Goal: Task Accomplishment & Management: Complete application form

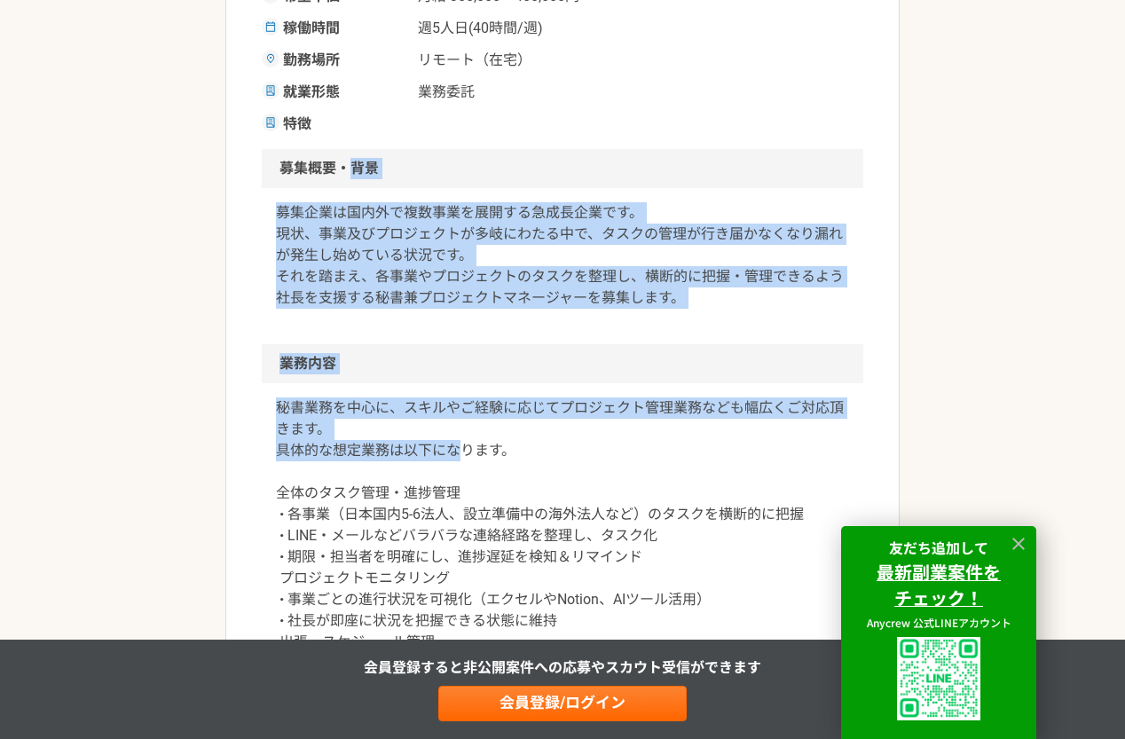
scroll to position [532, 0]
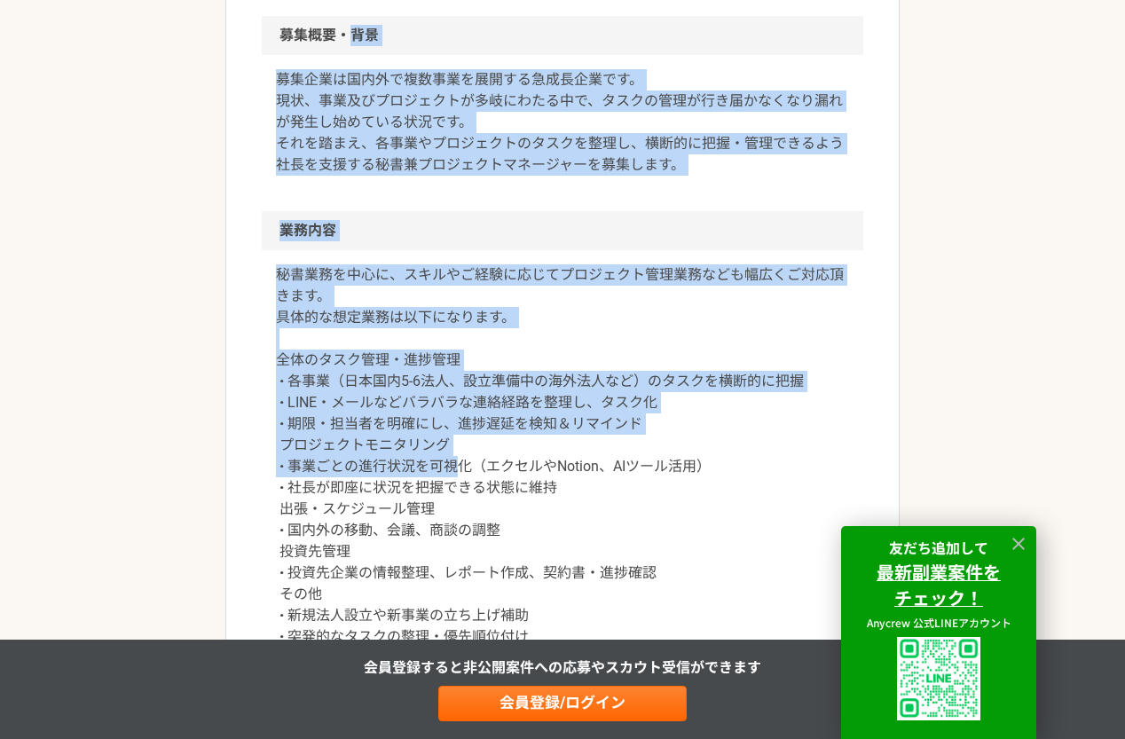
drag, startPoint x: 348, startPoint y: 312, endPoint x: 457, endPoint y: 459, distance: 183.3
click at [457, 459] on article "バックオフィス 国内外複数事業を展開するベンチャーの社長秘書兼PM 業務委託 企業名非公開（エニィクルーによる仲介） 募集職種 バックオフィス 希望単価 月給…" at bounding box center [562, 663] width 674 height 2138
click at [457, 459] on p "秘書業務を中心に、スキルやご経験に応じてプロジェクト管理業務なども幅広くご対応頂きます。 具体的な想定業務は以下になります。 全体のタスク管理・進捗管理 • …" at bounding box center [562, 455] width 573 height 383
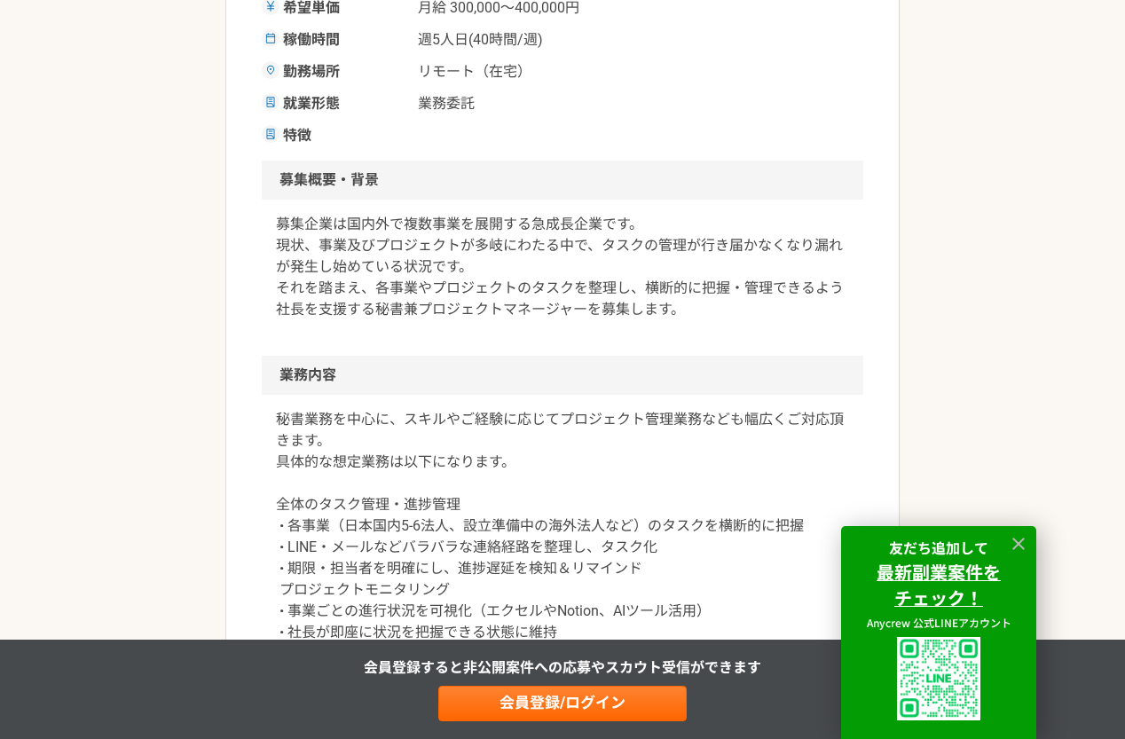
scroll to position [444, 0]
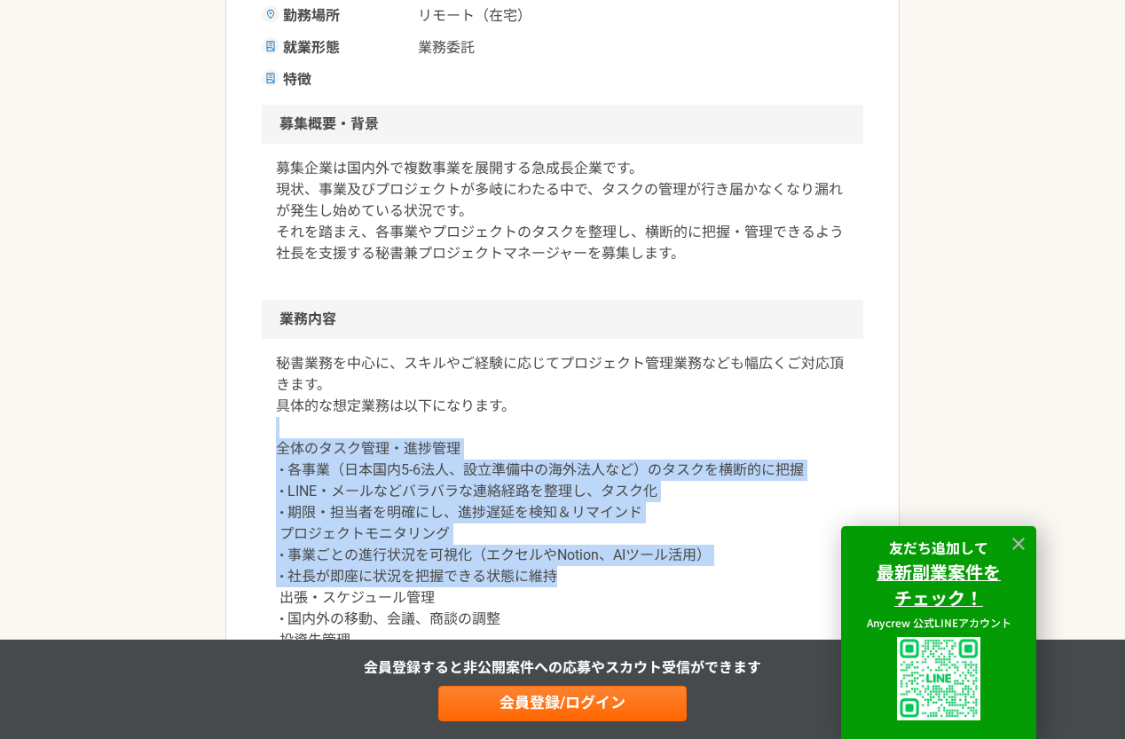
drag, startPoint x: 442, startPoint y: 433, endPoint x: 566, endPoint y: 577, distance: 190.6
click at [566, 577] on p "秘書業務を中心に、スキルやご経験に応じてプロジェクト管理業務なども幅広くご対応頂きます。 具体的な想定業務は以下になります。 全体のタスク管理・進捗管理 • …" at bounding box center [562, 544] width 573 height 383
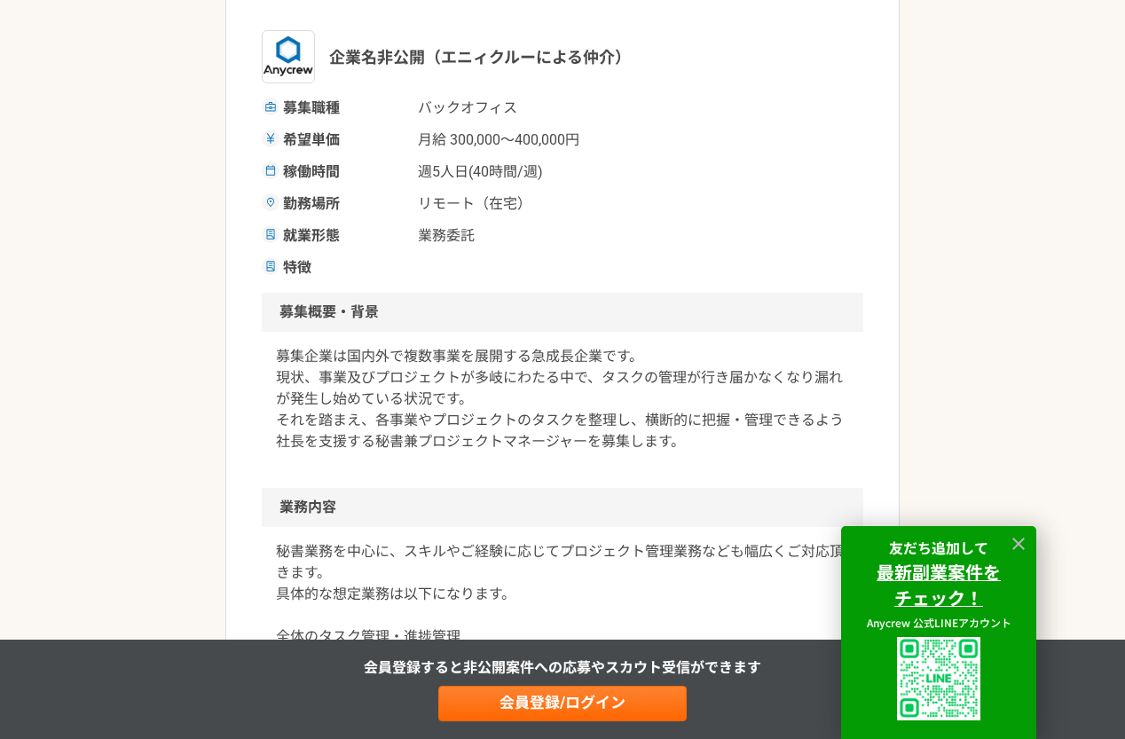
scroll to position [0, 0]
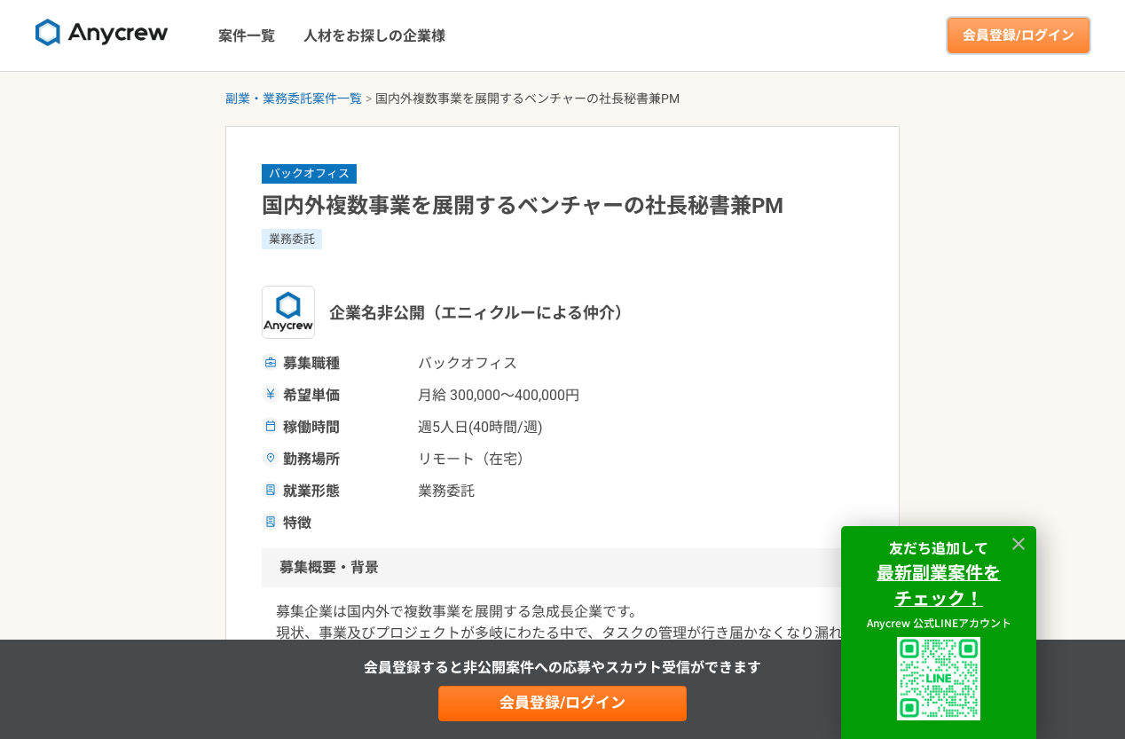
click at [1021, 38] on link "会員登録/ログイン" at bounding box center [1018, 35] width 142 height 35
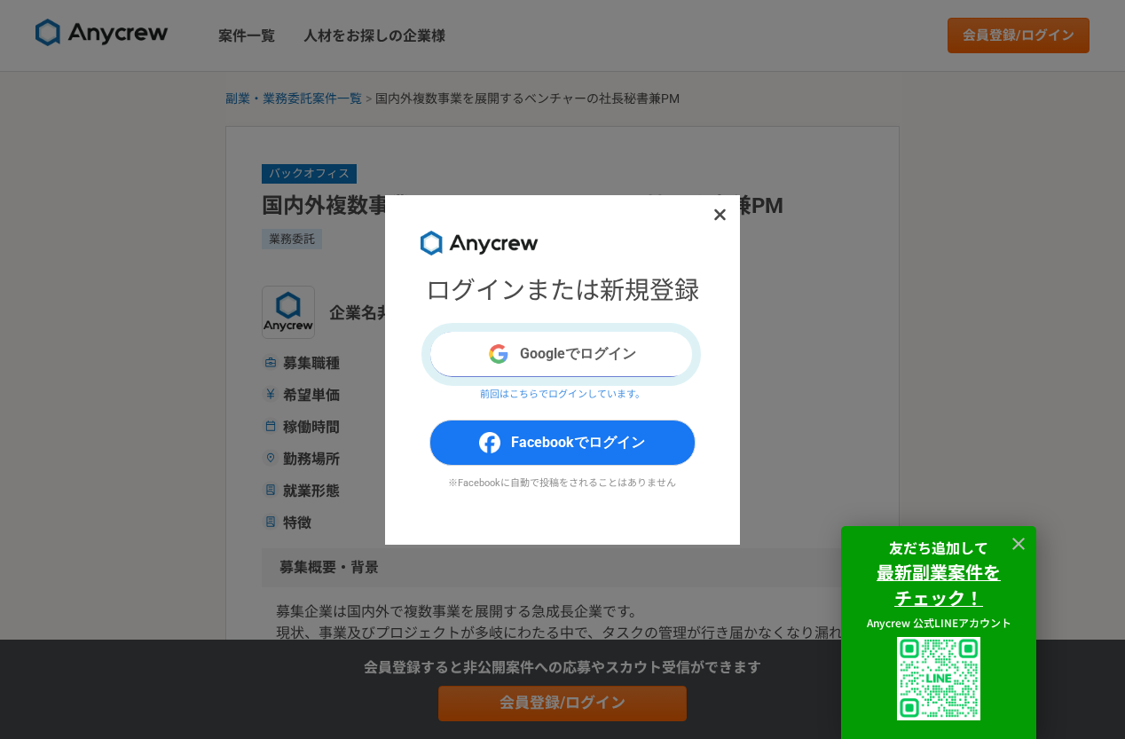
click at [571, 362] on button "Googleでログイン" at bounding box center [562, 354] width 266 height 46
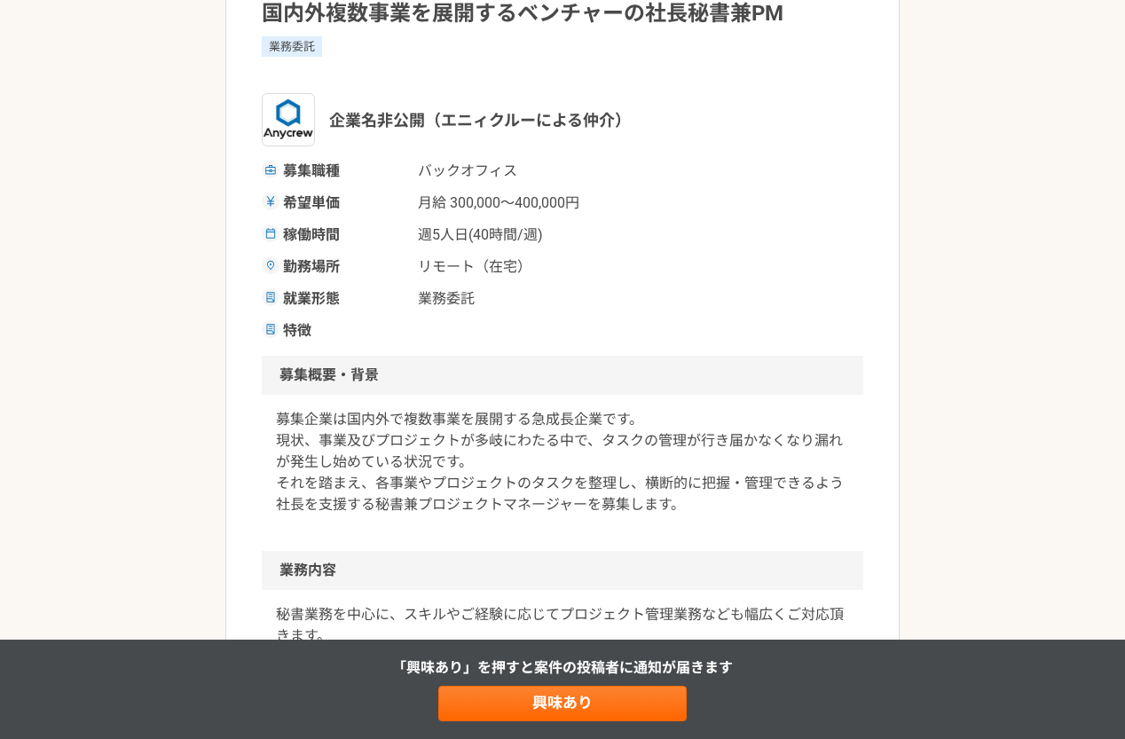
scroll to position [177, 0]
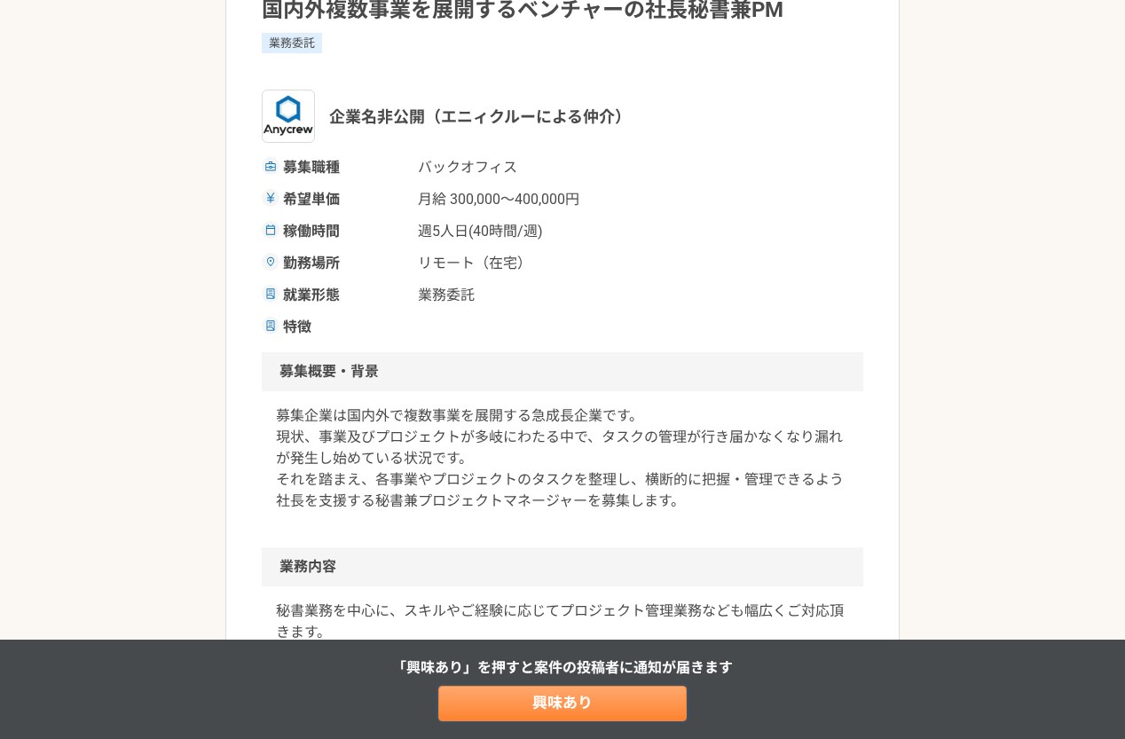
click at [541, 698] on link "興味あり" at bounding box center [562, 703] width 248 height 35
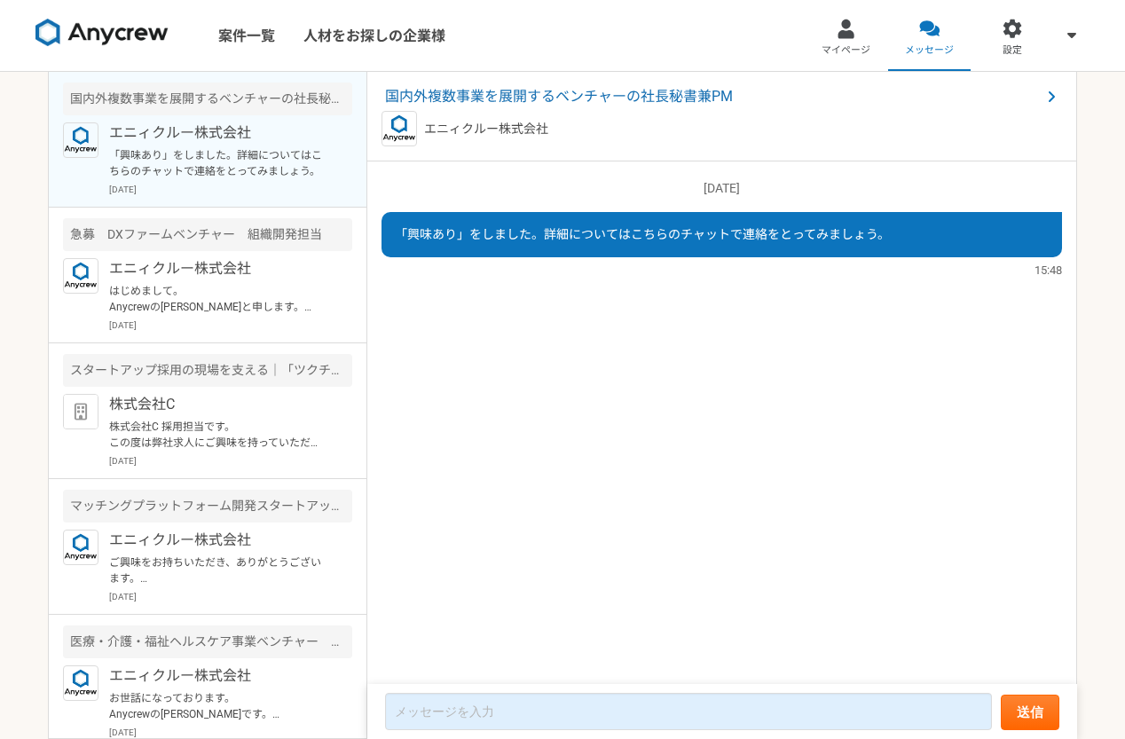
click at [165, 153] on p "「興味あり」をしました。詳細についてはこちらのチャットで連絡をとってみましょう。" at bounding box center [218, 163] width 219 height 32
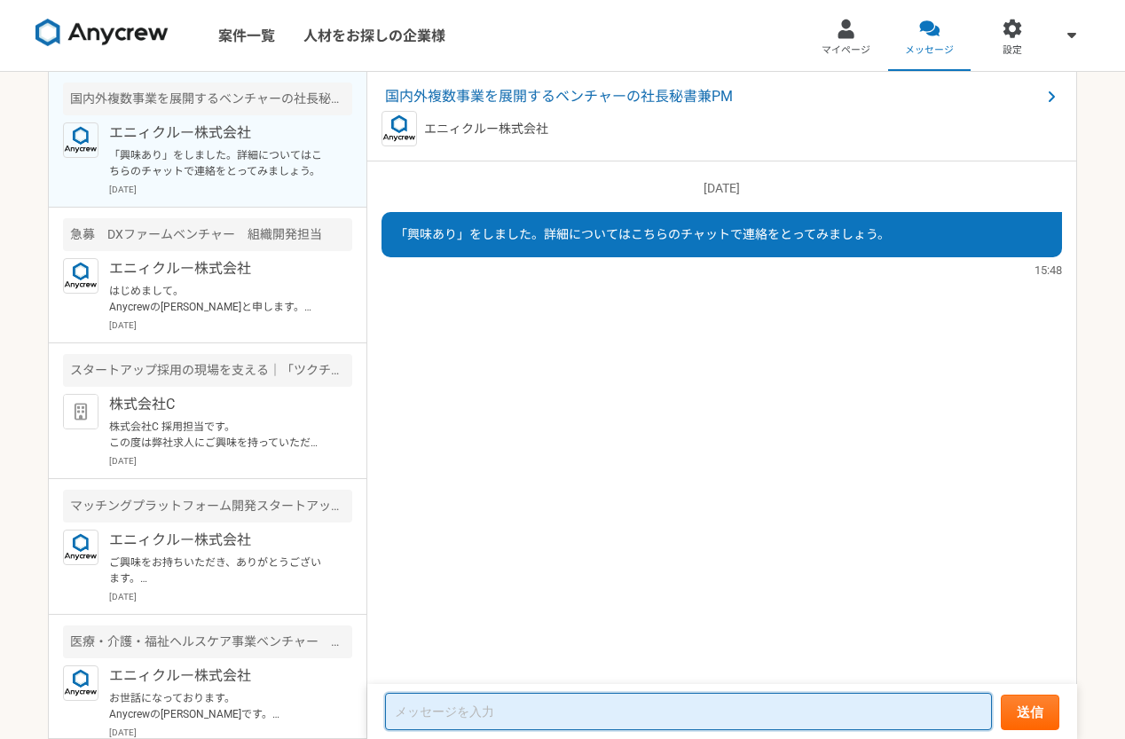
click at [609, 711] on textarea at bounding box center [688, 711] width 607 height 37
type textarea "こ"
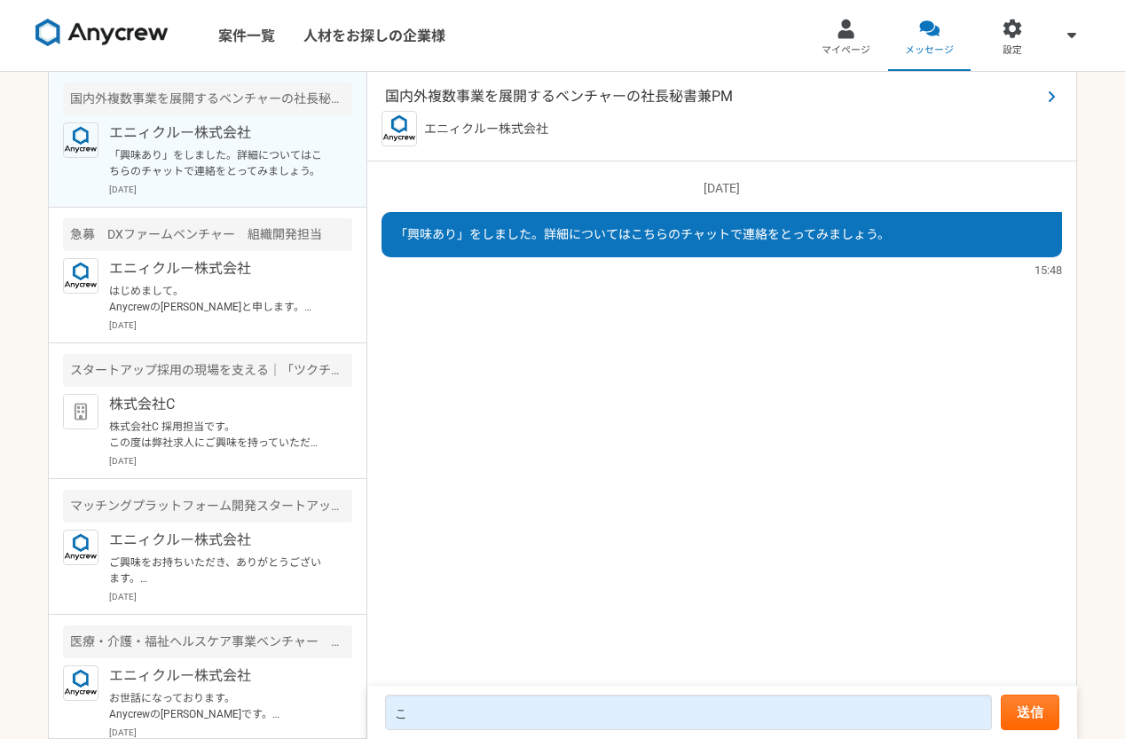
click at [591, 90] on span "国内外複数事業を展開するベンチャーの社長秘書兼PM" at bounding box center [713, 96] width 656 height 21
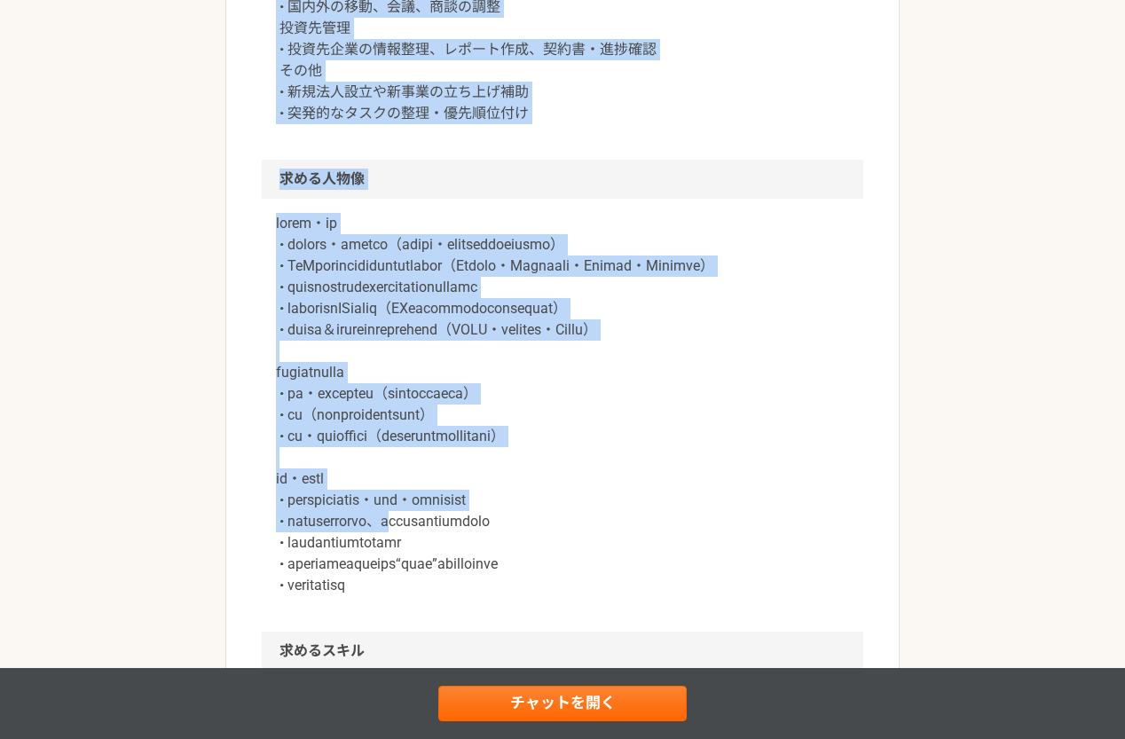
scroll to position [1064, 0]
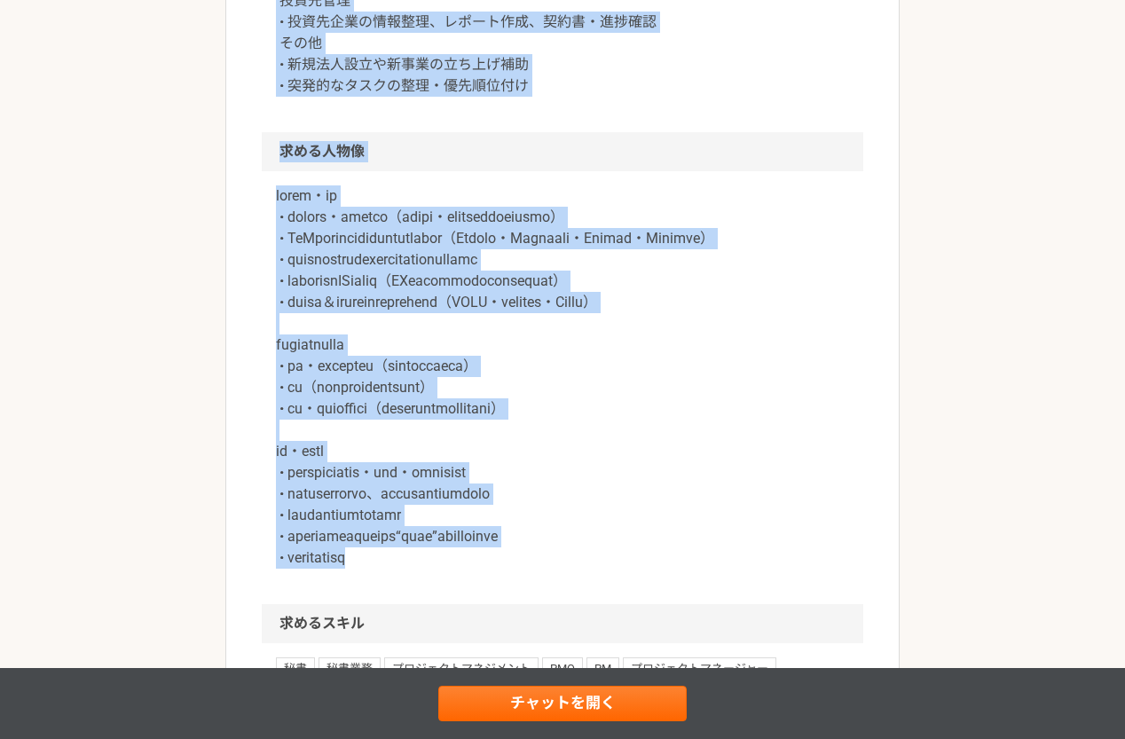
drag, startPoint x: 452, startPoint y: 395, endPoint x: 594, endPoint y: 597, distance: 247.1
click at [594, 597] on article "バックオフィス 国内外複数事業を展開するベンチャーの社長秘書兼PM 業務委託 企業名非公開（エニィクルーによる仲介） 募集職種 バックオフィス 希望単価 月給…" at bounding box center [562, 112] width 674 height 2138
click at [594, 597] on div at bounding box center [562, 387] width 601 height 433
click at [424, 460] on p at bounding box center [562, 376] width 573 height 383
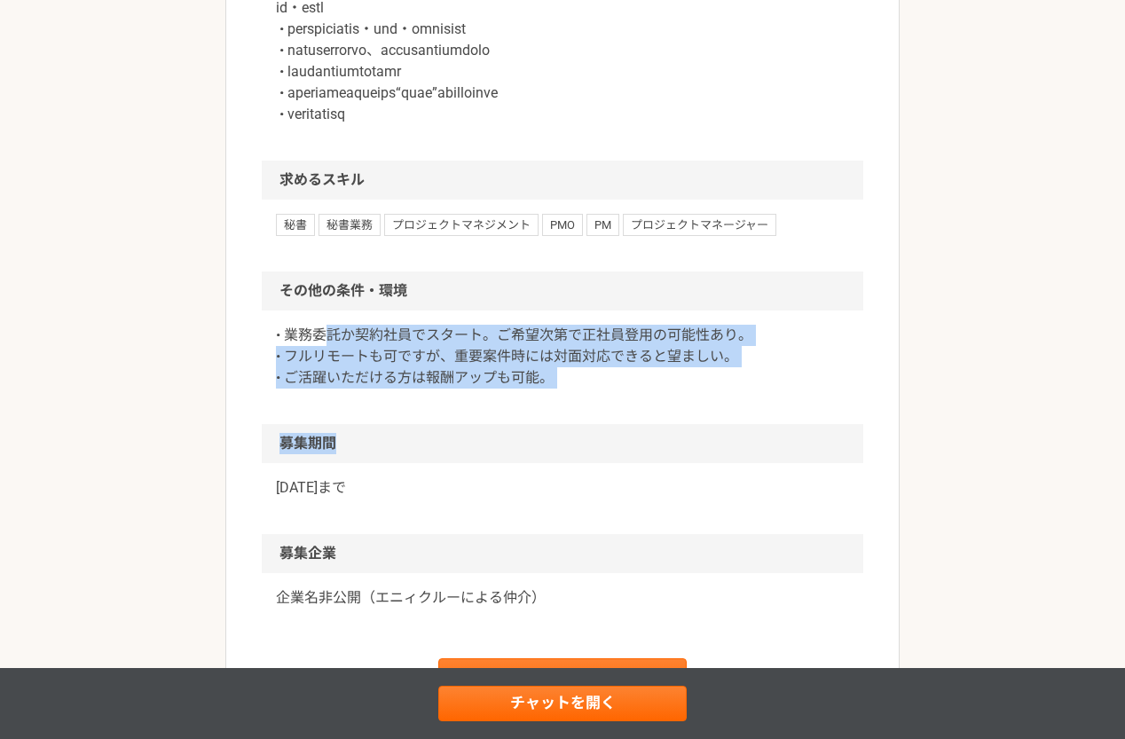
scroll to position [1597, 0]
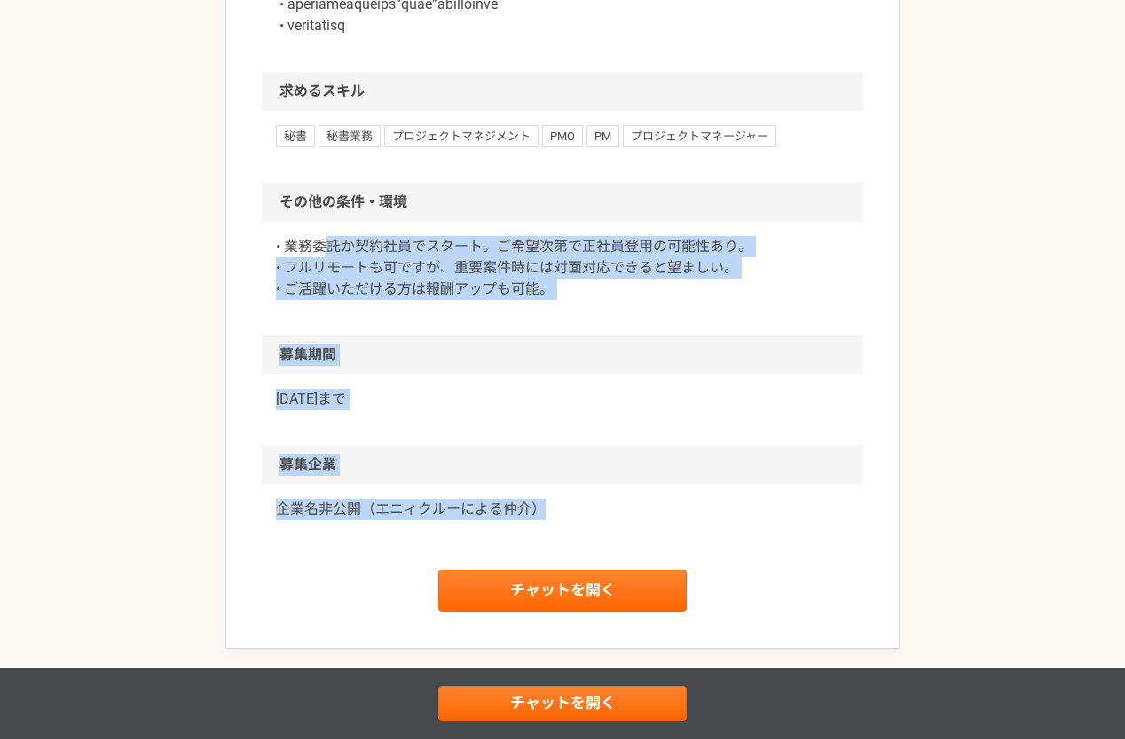
drag, startPoint x: 321, startPoint y: 350, endPoint x: 621, endPoint y: 537, distance: 353.0
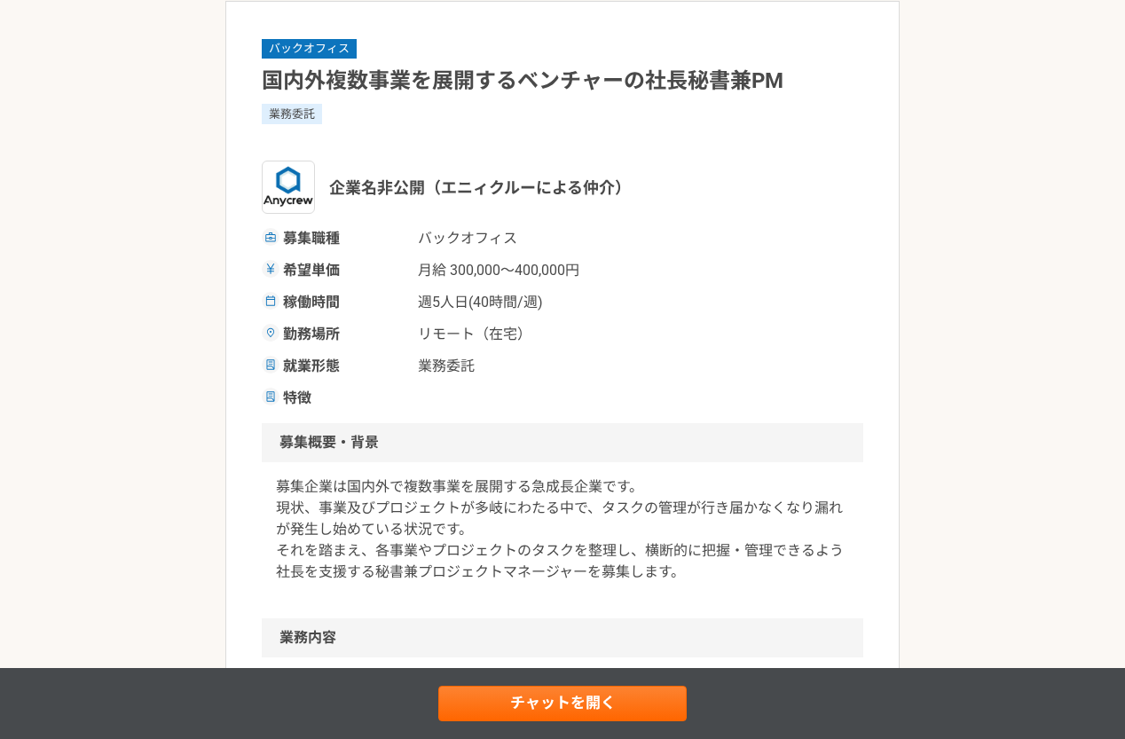
scroll to position [0, 0]
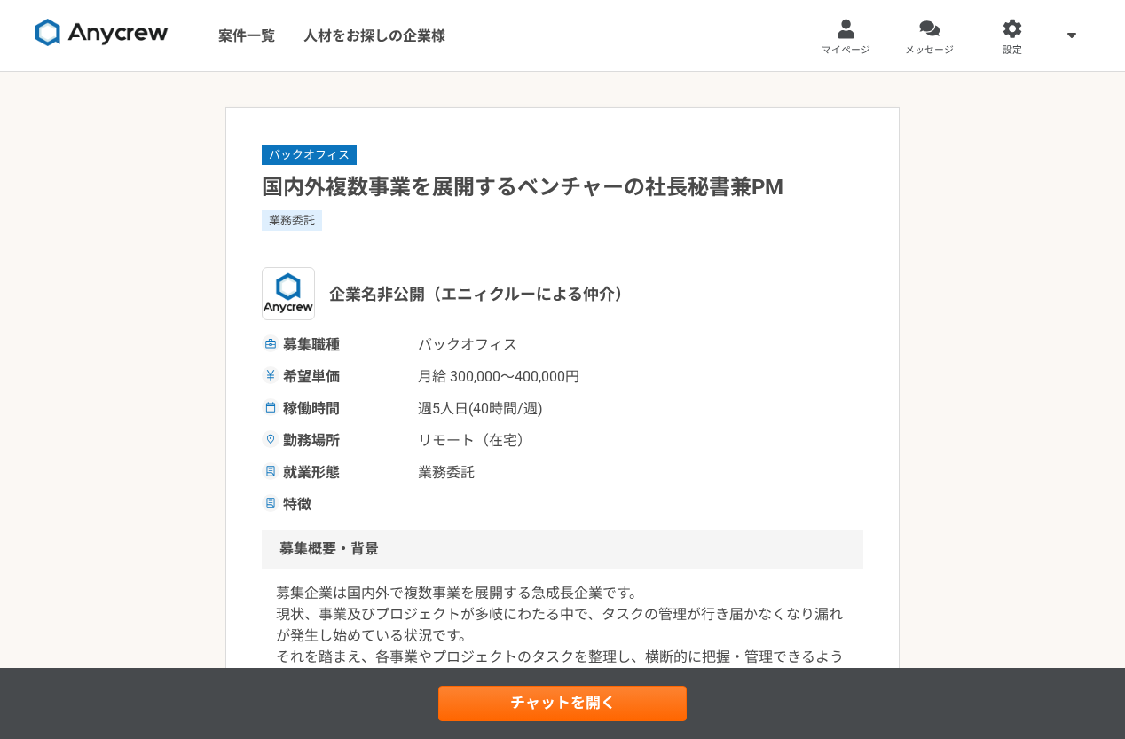
click at [140, 35] on img at bounding box center [101, 33] width 133 height 28
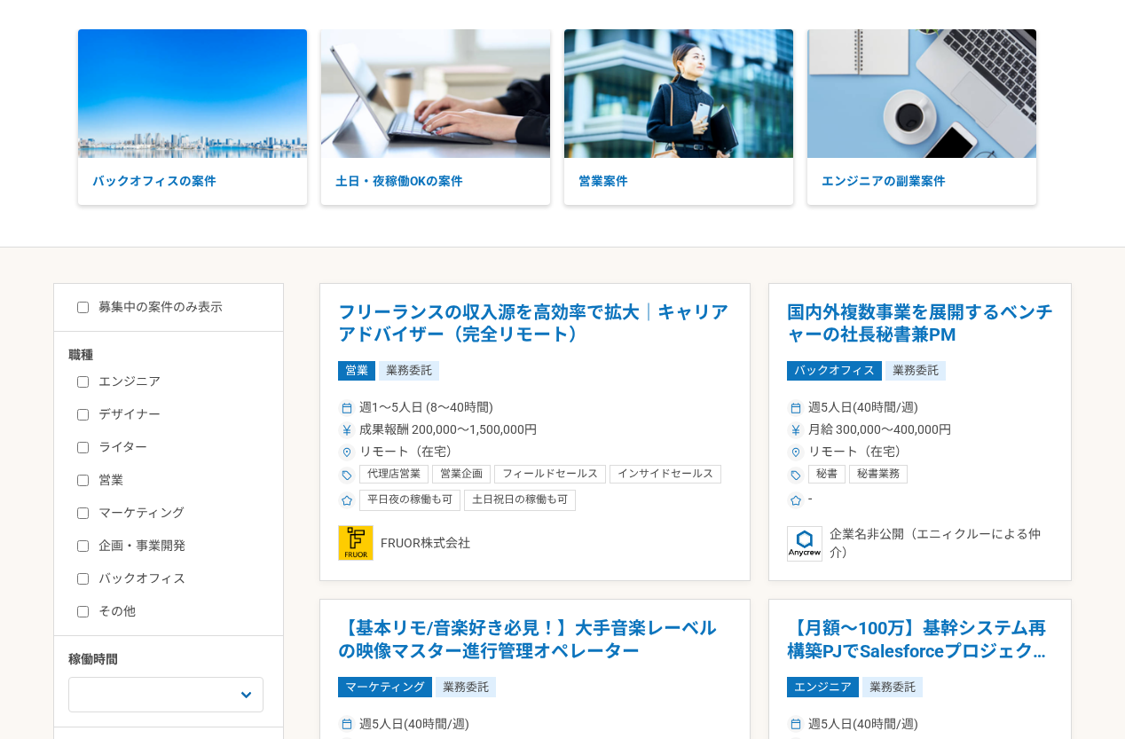
scroll to position [355, 0]
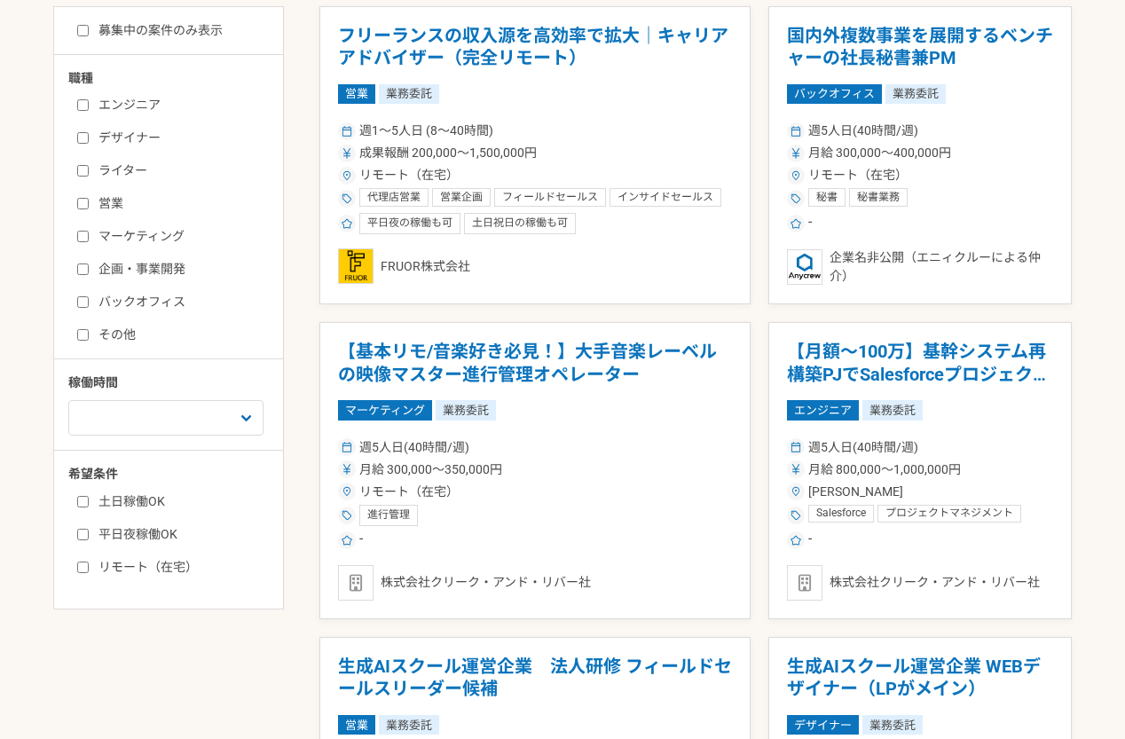
click at [83, 265] on input "企画・事業開発" at bounding box center [83, 269] width 12 height 12
checkbox input "true"
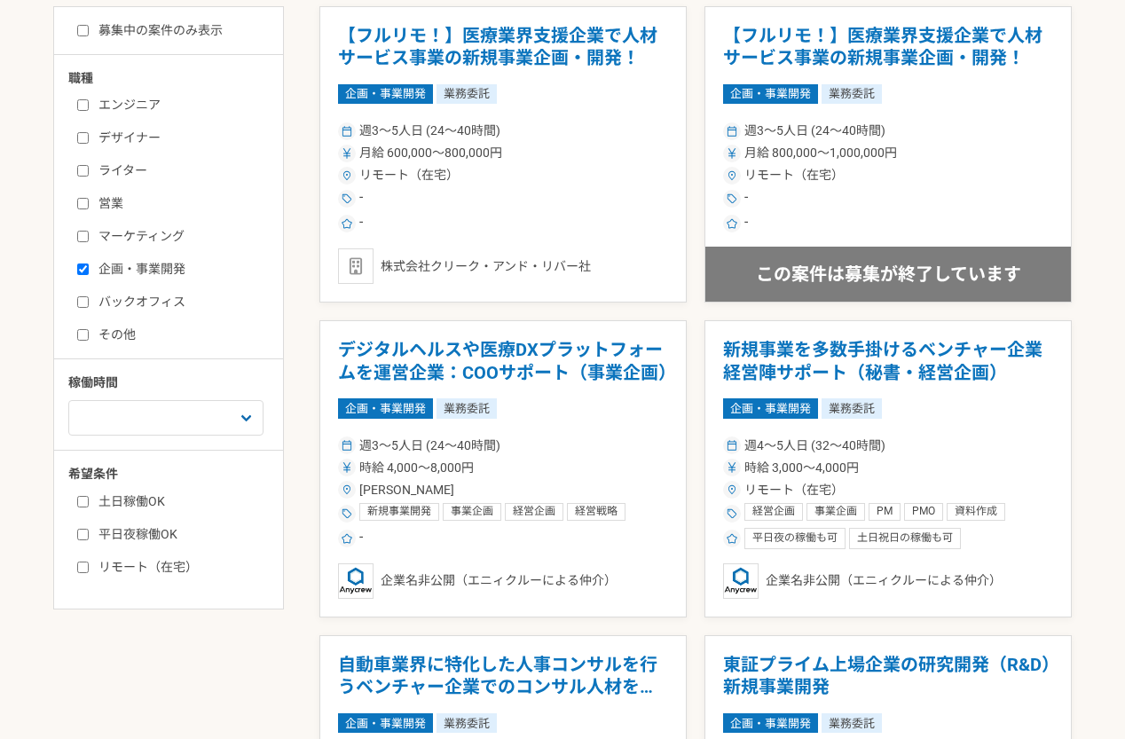
click at [80, 298] on input "バックオフィス" at bounding box center [83, 302] width 12 height 12
checkbox input "true"
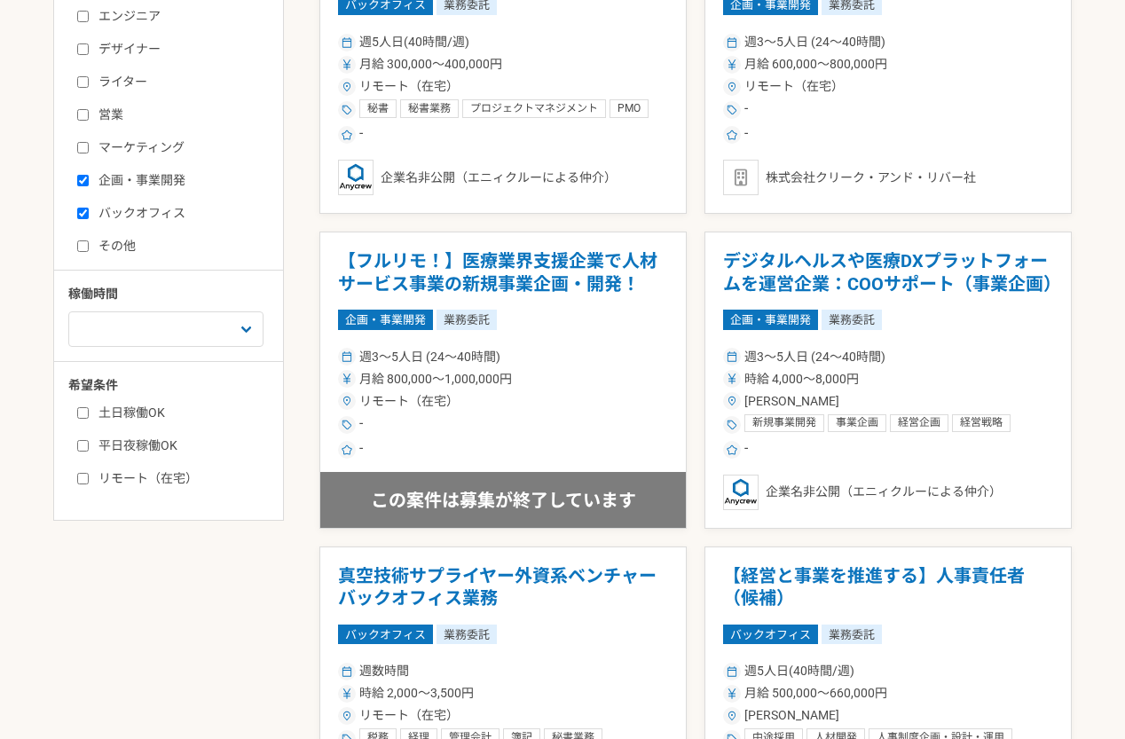
scroll to position [355, 0]
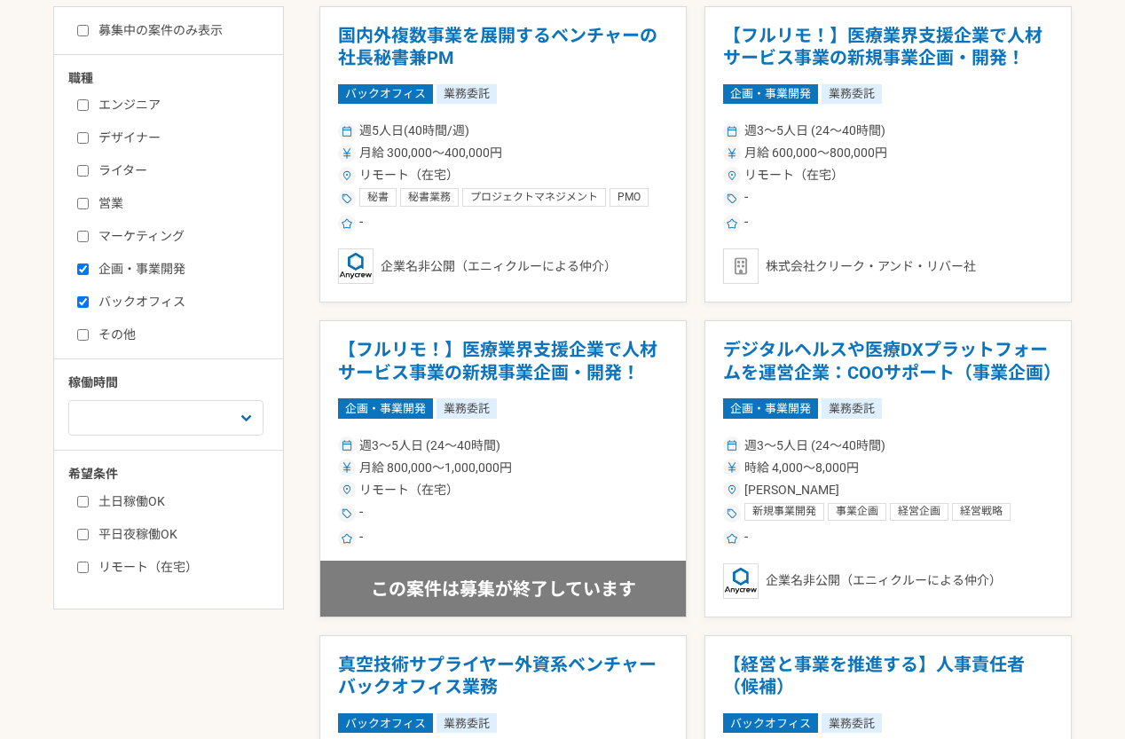
click at [135, 569] on label "リモート（在宅）" at bounding box center [179, 567] width 204 height 19
click at [89, 569] on input "リモート（在宅）" at bounding box center [83, 568] width 12 height 12
checkbox input "true"
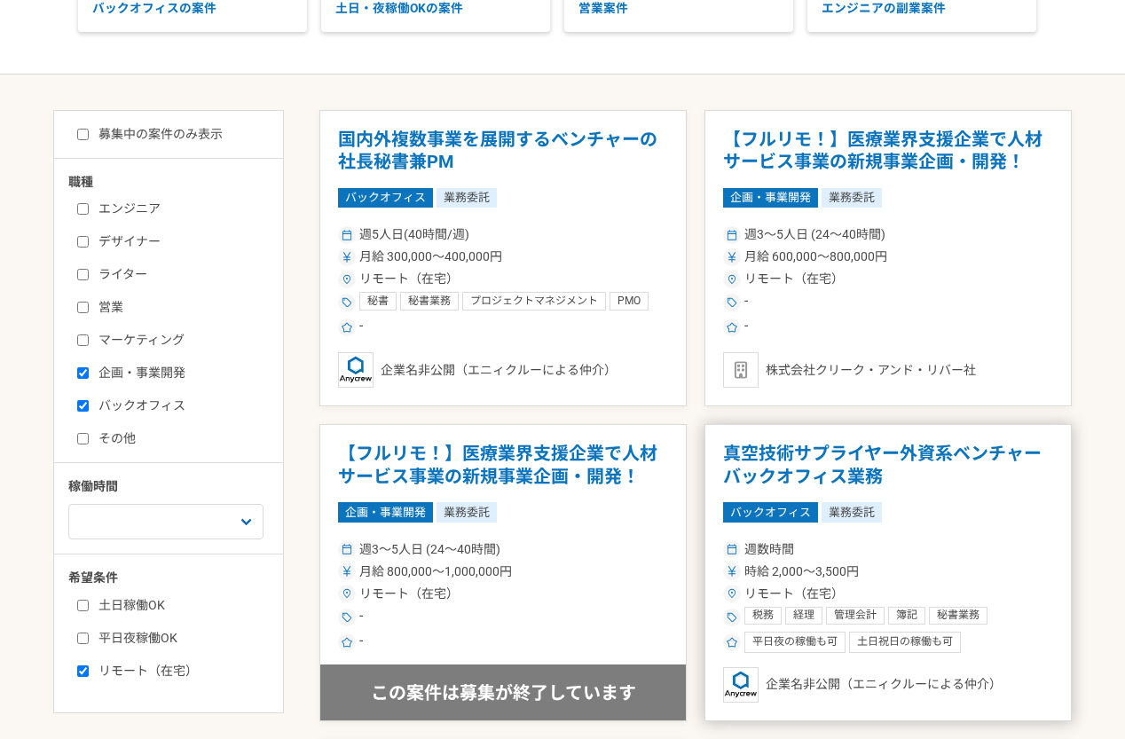
scroll to position [177, 0]
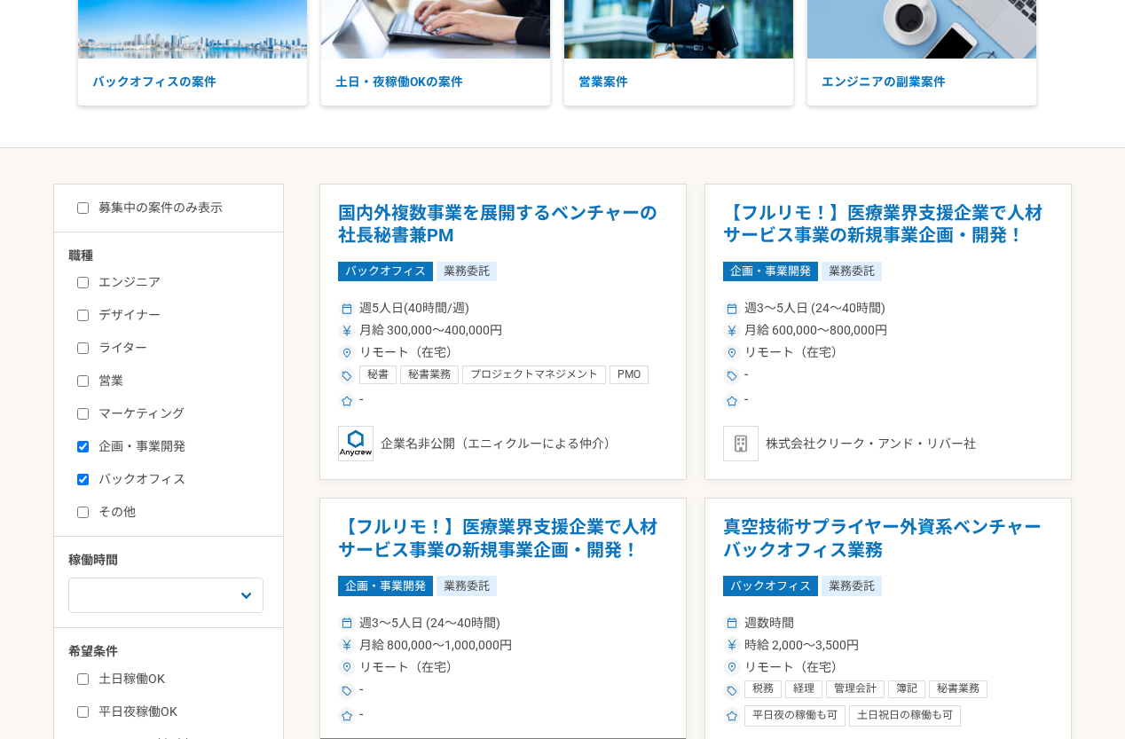
click at [148, 207] on label "募集中の案件のみ表示" at bounding box center [149, 208] width 145 height 19
click at [89, 207] on input "募集中の案件のみ表示" at bounding box center [83, 208] width 12 height 12
checkbox input "true"
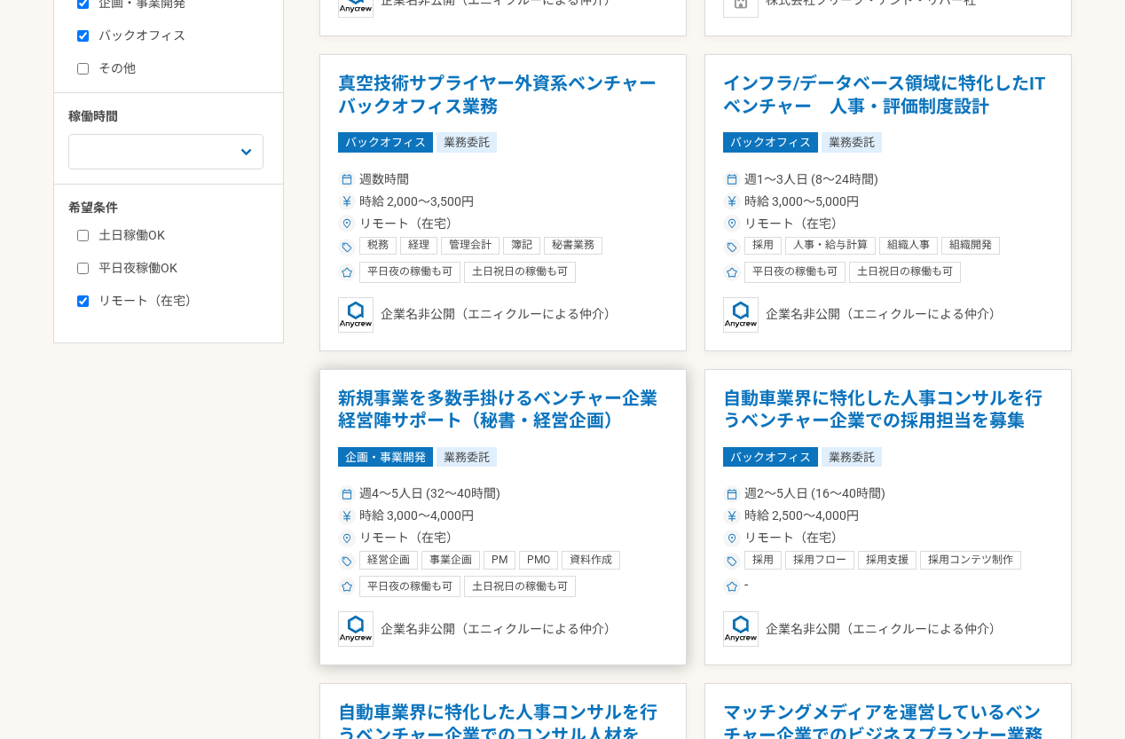
scroll to position [710, 0]
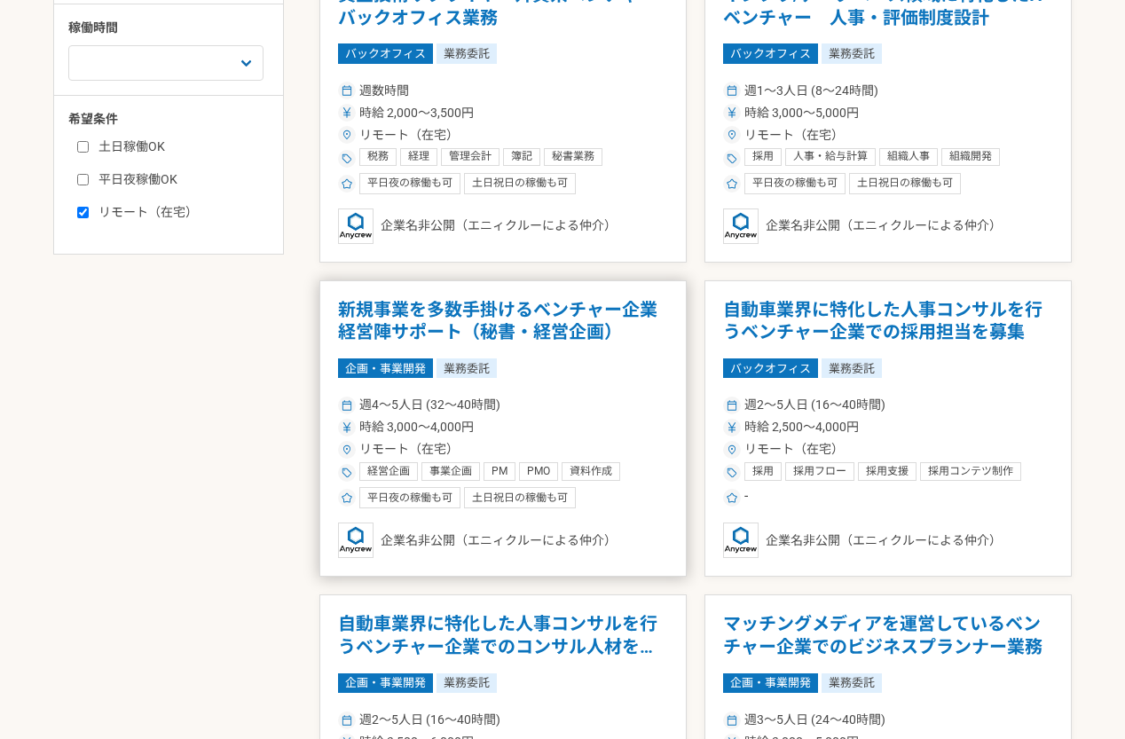
click at [632, 411] on div "週4〜5人日 (32〜40時間)" at bounding box center [503, 405] width 330 height 19
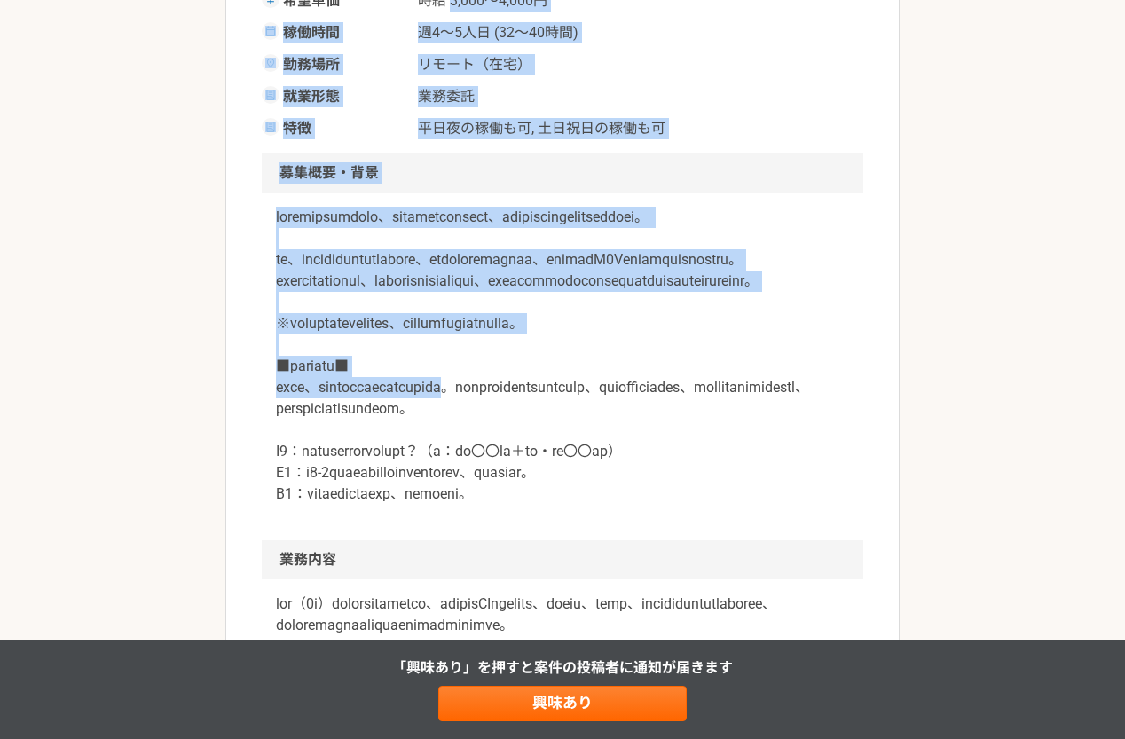
scroll to position [444, 0]
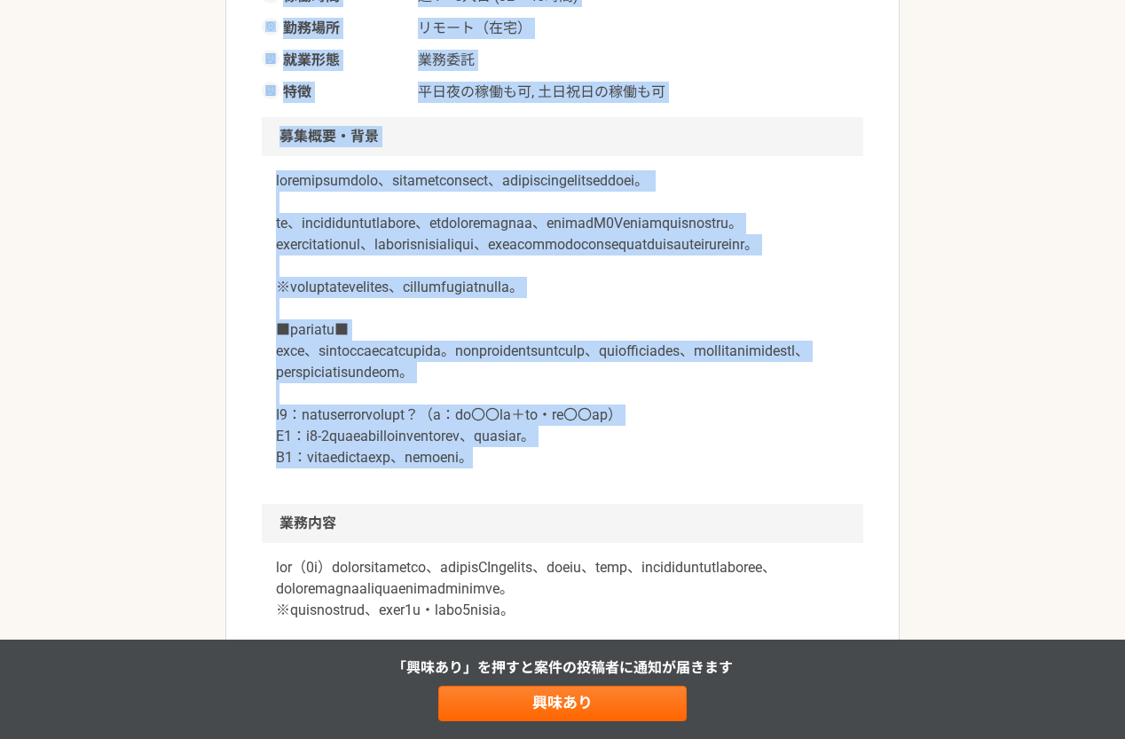
drag, startPoint x: 452, startPoint y: 222, endPoint x: 642, endPoint y: 546, distance: 375.3
click at [642, 468] on p at bounding box center [562, 319] width 573 height 298
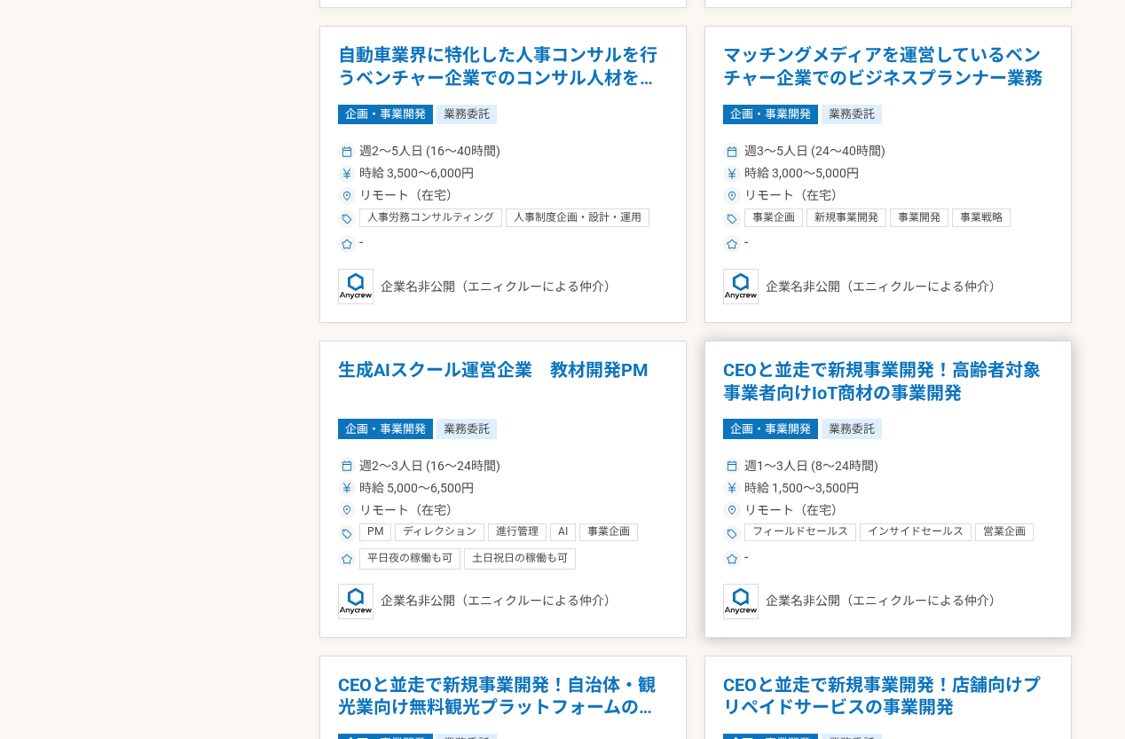
scroll to position [1242, 0]
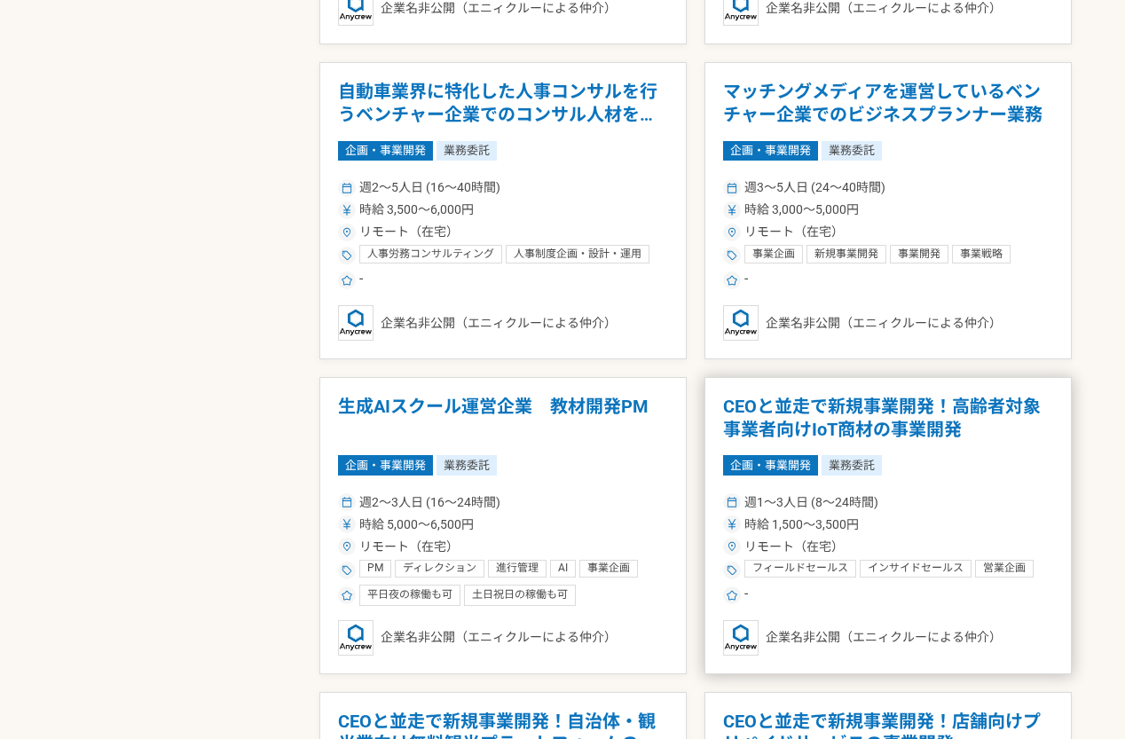
click at [940, 396] on h1 "CEOと並走で新規事業開発！高齢者対象事業者向けIoT商材の事業開発" at bounding box center [888, 418] width 330 height 45
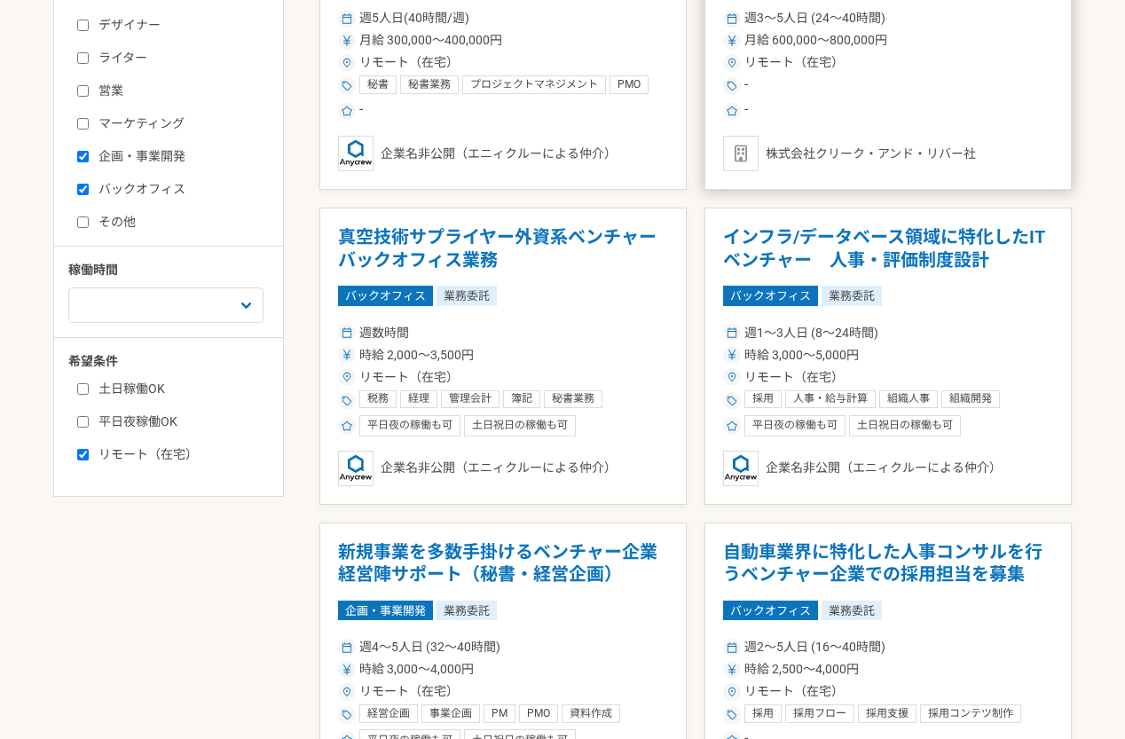
scroll to position [463, 0]
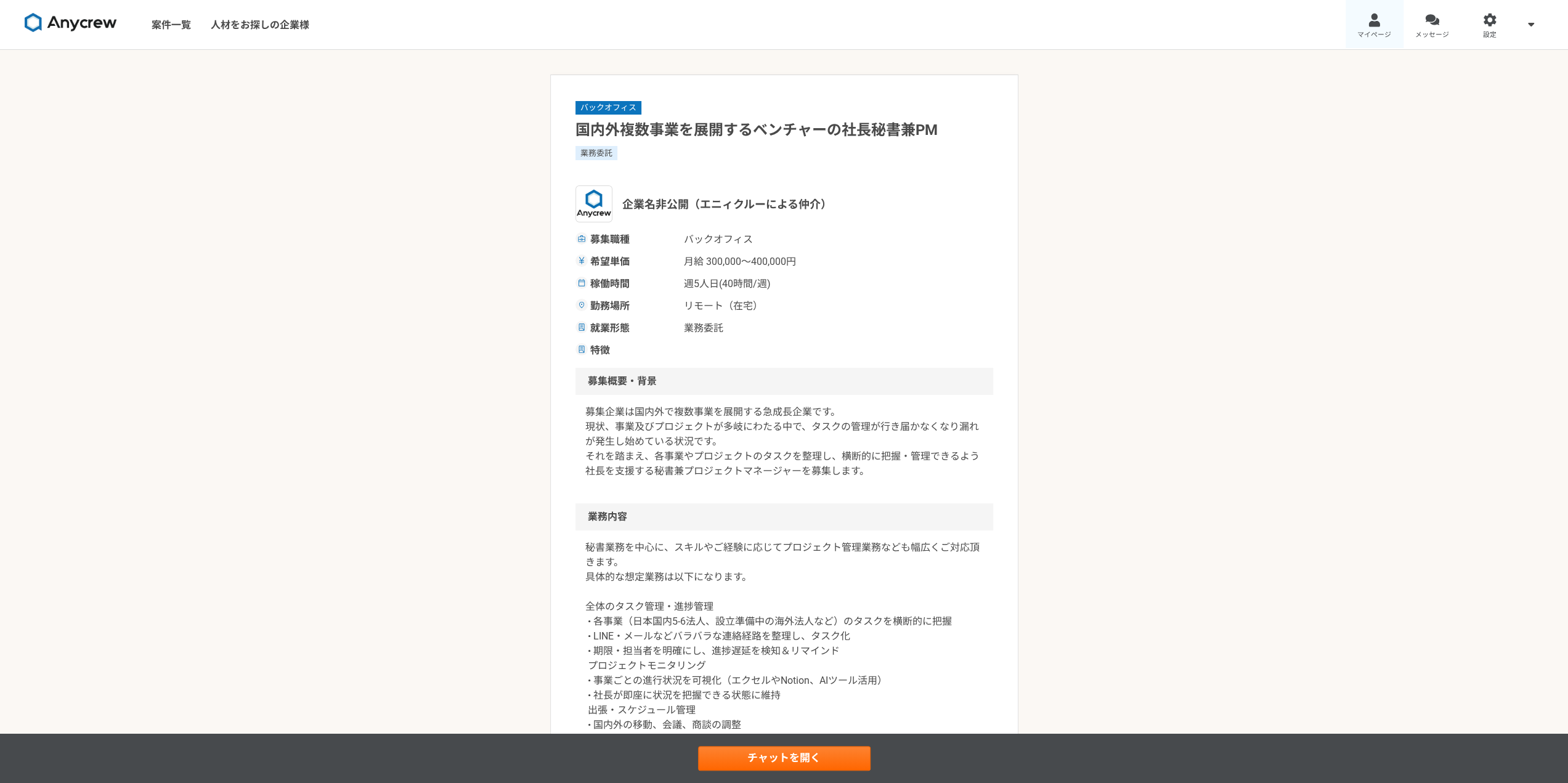
click at [1380, 27] on link "マイページ" at bounding box center [1374, 24] width 58 height 49
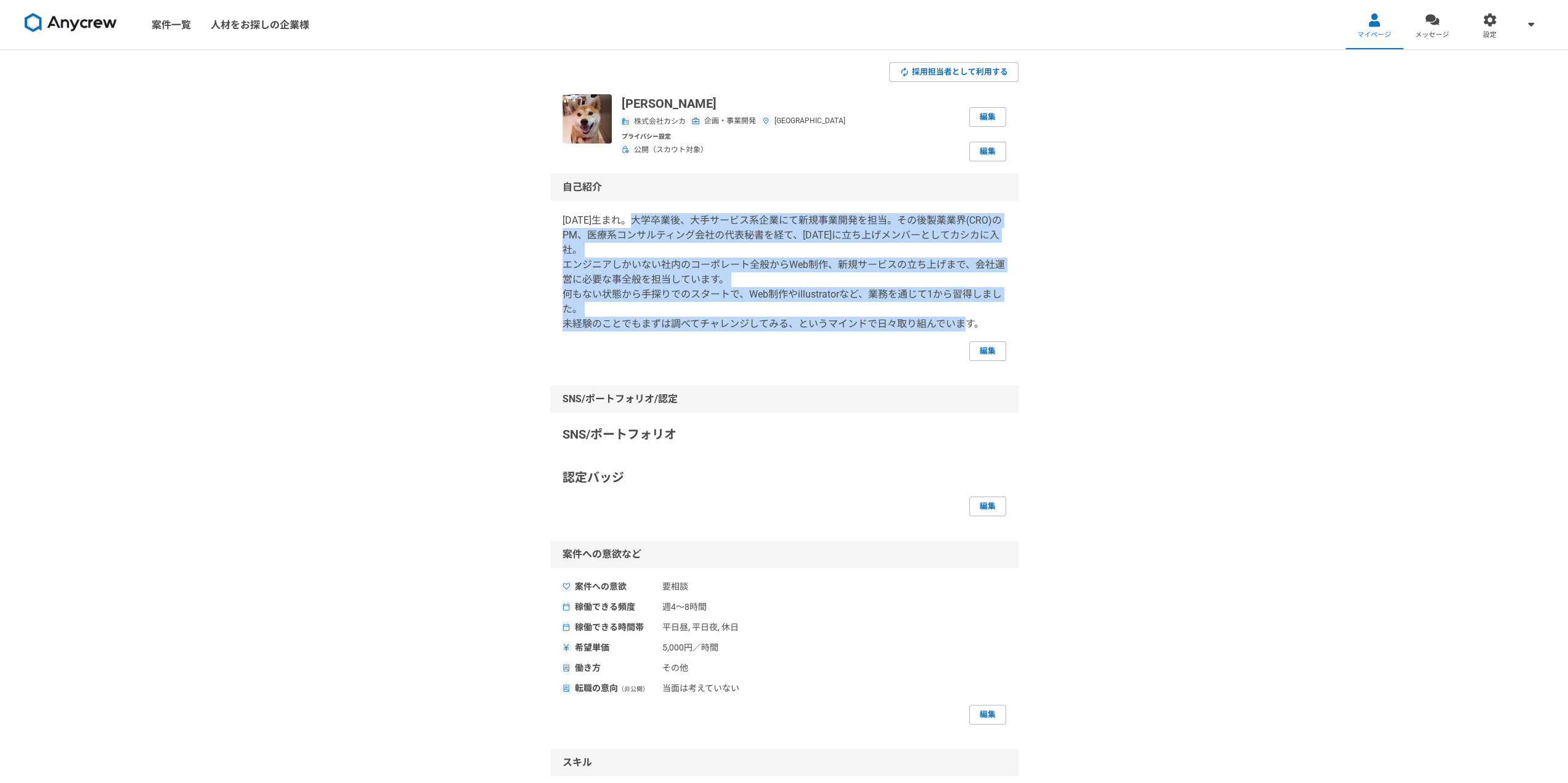
drag, startPoint x: 638, startPoint y: 221, endPoint x: 981, endPoint y: 326, distance: 358.7
click at [981, 326] on p "[DATE]生まれ。大学卒業後、大手サービス系企業にて新規事業開発を担当。その後製薬業界(CRO)のPM、医療系コンサルティング会社の代表秘書を経て、[DAT…" at bounding box center [784, 272] width 444 height 118
copy p "学卒業後、大手サービス系企業にて新規事業開発を担当。その後製薬業界(CRO)のPM、医療系コンサルティング会社の代表秘書を経て、[DATE]に立ち上げメンバー…"
